Goal: Task Accomplishment & Management: Manage account settings

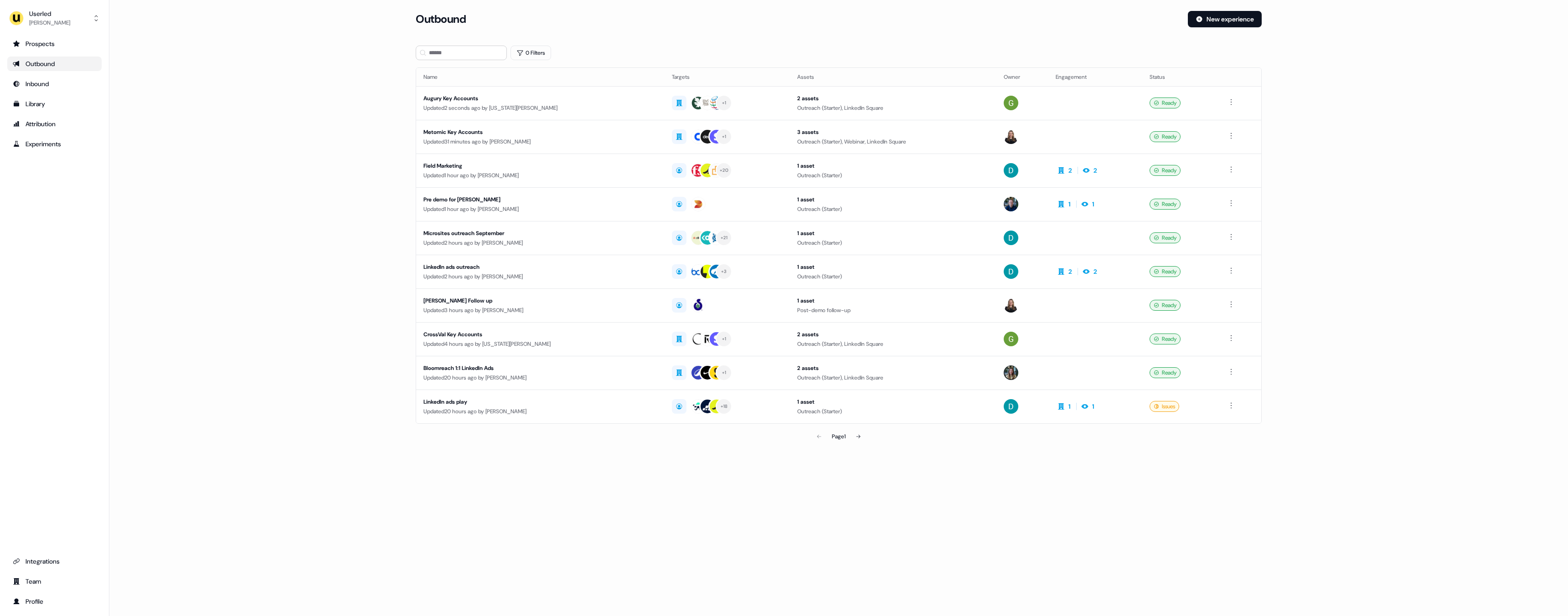
click at [365, 131] on main "Loading... Outbound New experience 0 Filters Name Targets Assets Owner Engageme…" at bounding box center [839, 241] width 1458 height 460
click at [75, 32] on div "Userled Ryan Hennessy Prospects Outbound Inbound Library Attribution Experiment…" at bounding box center [55, 308] width 110 height 616
click at [76, 24] on button "Userled Ryan Hennessy" at bounding box center [55, 18] width 94 height 22
click at [74, 39] on div "Impersonate (Admin)" at bounding box center [54, 42] width 87 height 16
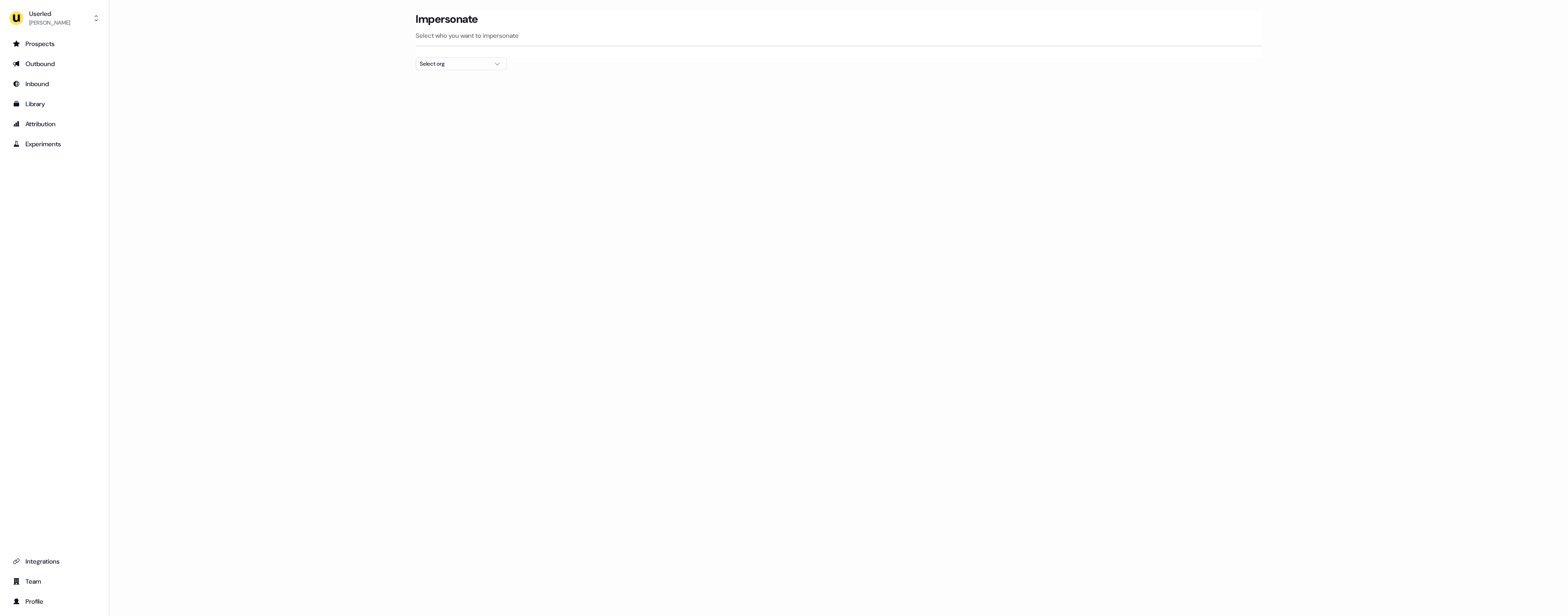
click at [430, 67] on div "Select org" at bounding box center [454, 64] width 69 height 9
type input "****"
click at [447, 93] on div "Canva" at bounding box center [461, 97] width 90 height 15
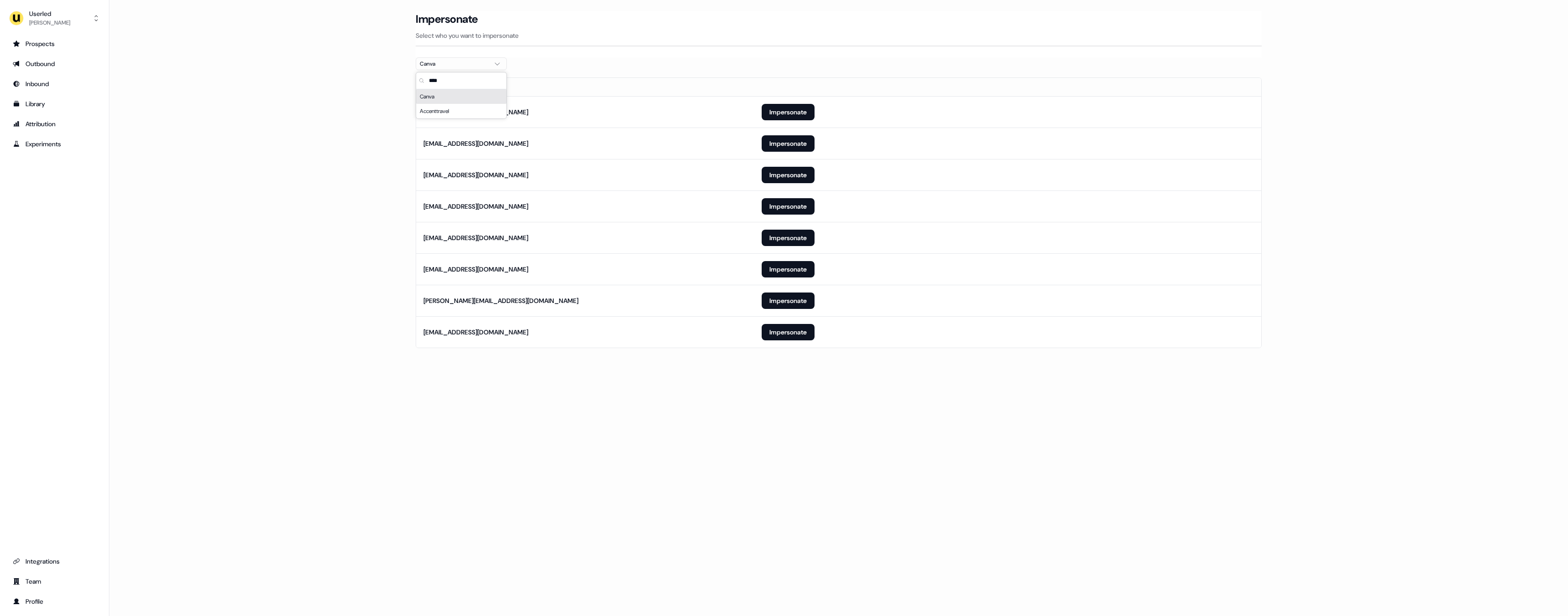
click at [603, 38] on p "Select who you want to impersonate" at bounding box center [839, 36] width 846 height 9
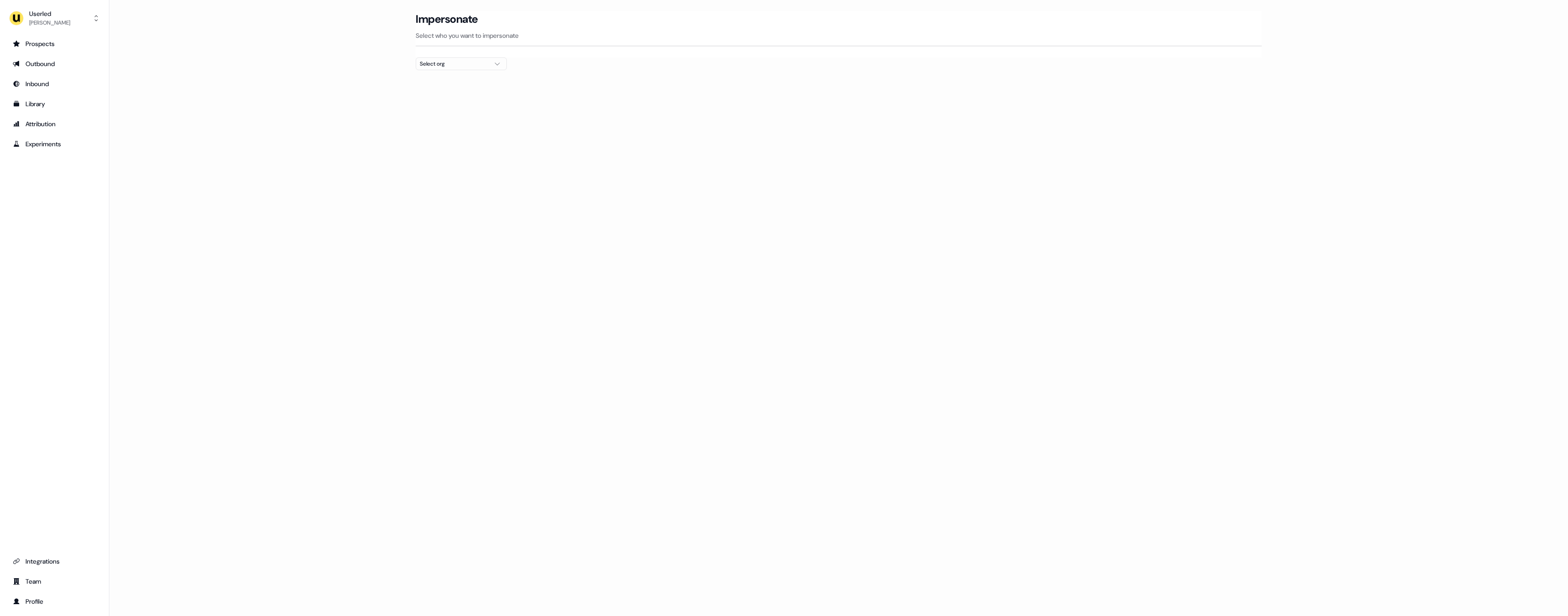
click at [431, 60] on div "Select org" at bounding box center [454, 64] width 69 height 9
type input "****"
click at [435, 93] on div "Canva" at bounding box center [461, 97] width 90 height 15
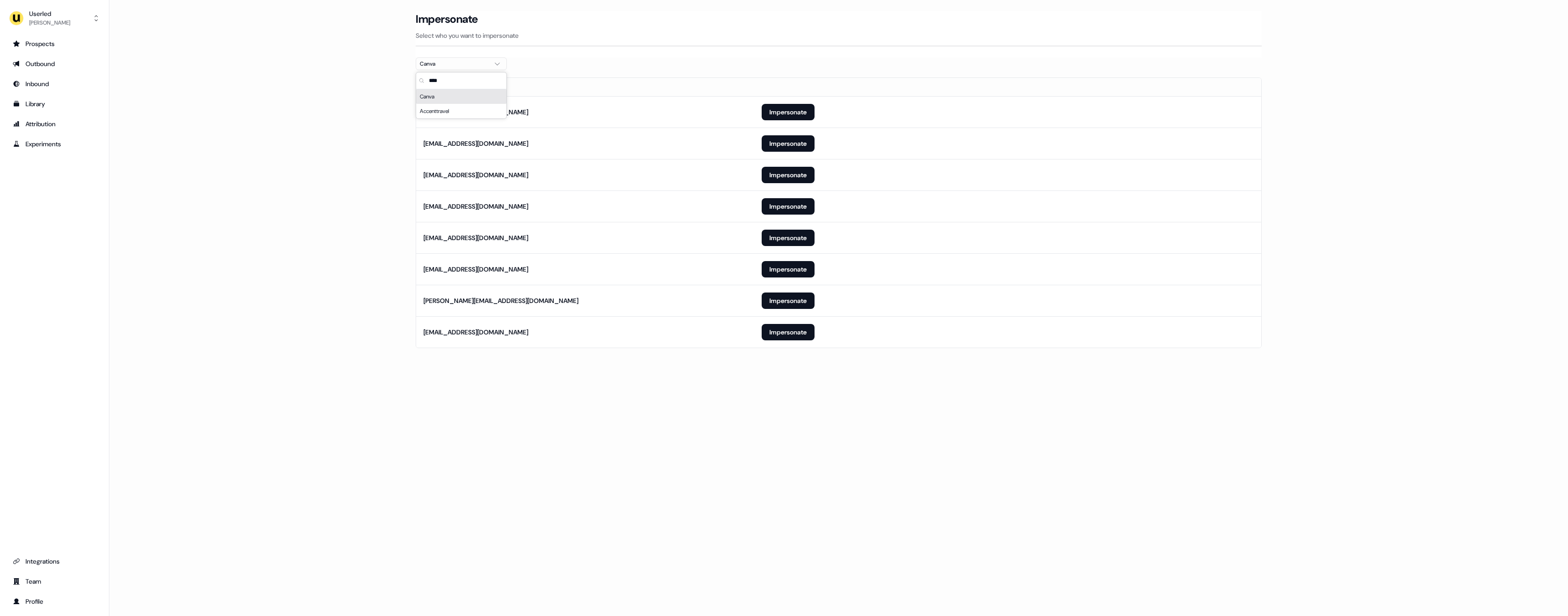
click at [600, 42] on div "Impersonate Select who you want to impersonate" at bounding box center [839, 28] width 846 height 36
click at [771, 116] on button "Impersonate" at bounding box center [788, 112] width 53 height 16
